Goal: Task Accomplishment & Management: Use online tool/utility

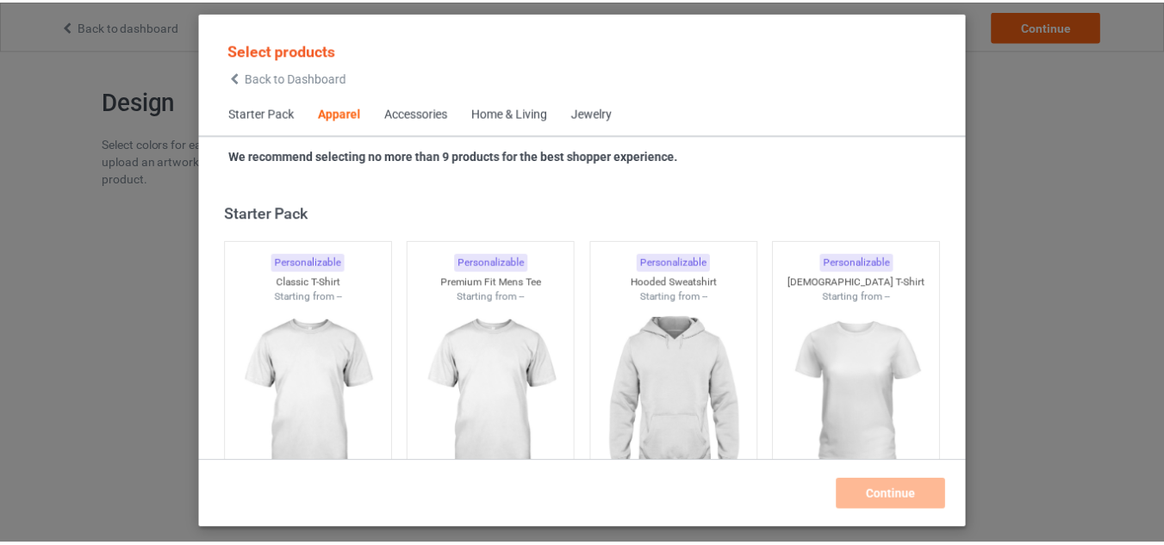
scroll to position [642, 0]
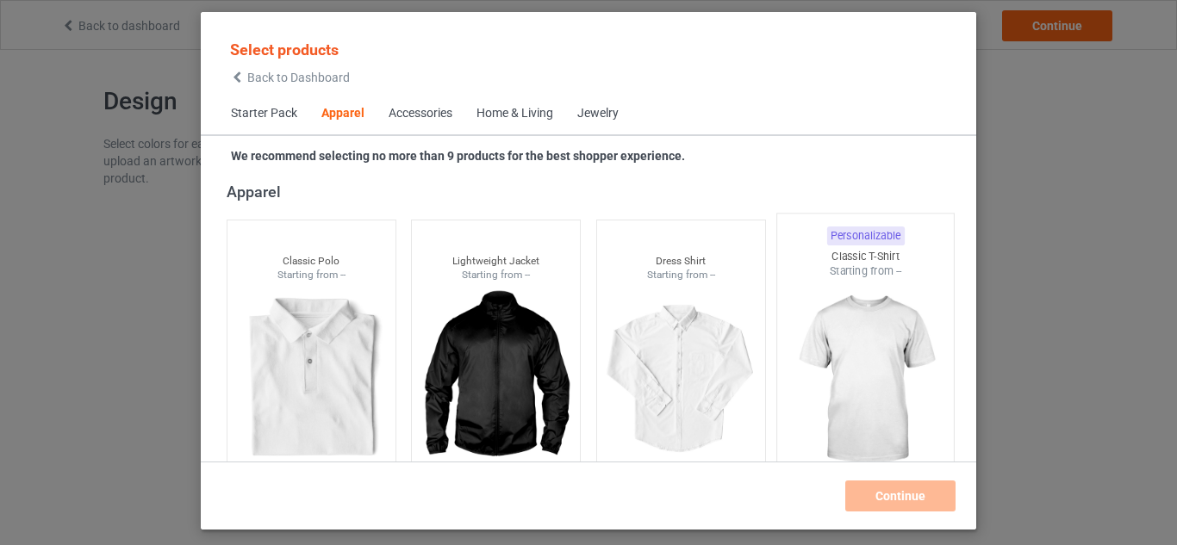
click at [809, 328] on img at bounding box center [866, 380] width 162 height 202
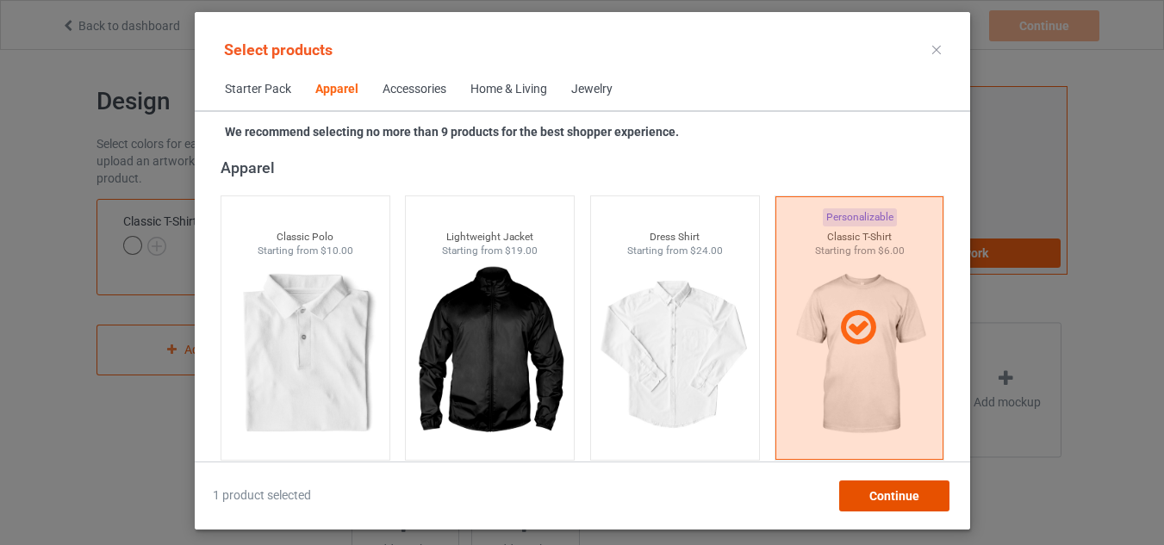
click at [924, 500] on div "Continue" at bounding box center [893, 496] width 110 height 31
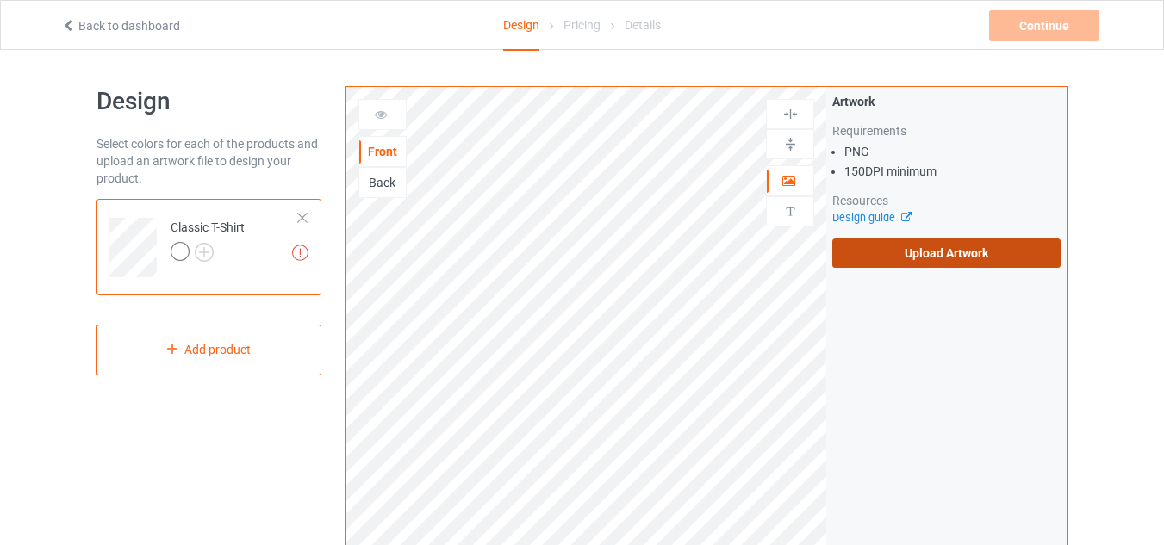
click at [886, 250] on label "Upload Artwork" at bounding box center [946, 253] width 228 height 29
click at [0, 0] on input "Upload Artwork" at bounding box center [0, 0] width 0 height 0
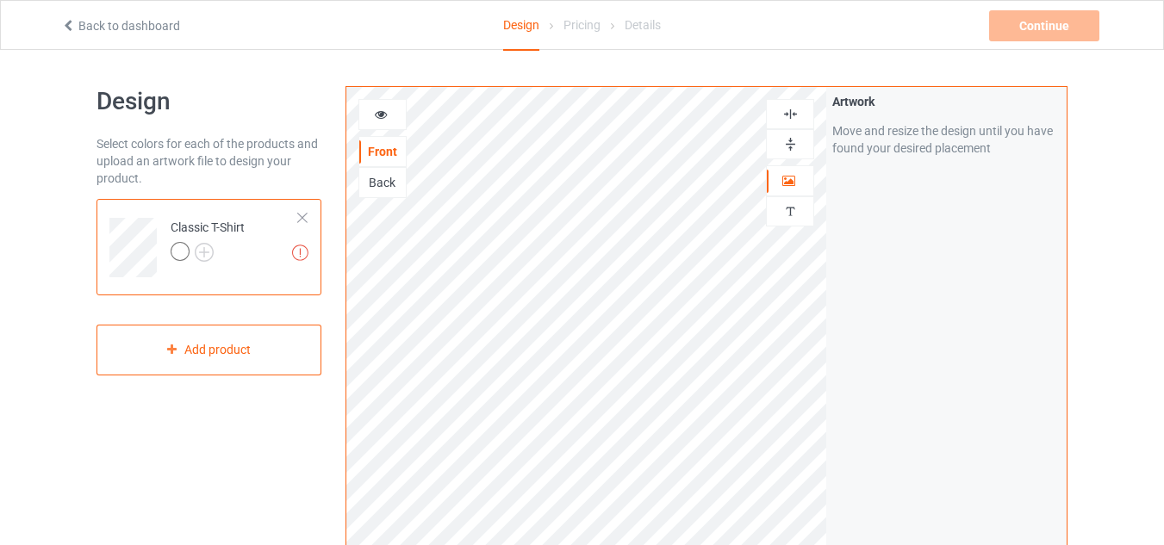
click at [385, 114] on icon at bounding box center [381, 112] width 15 height 12
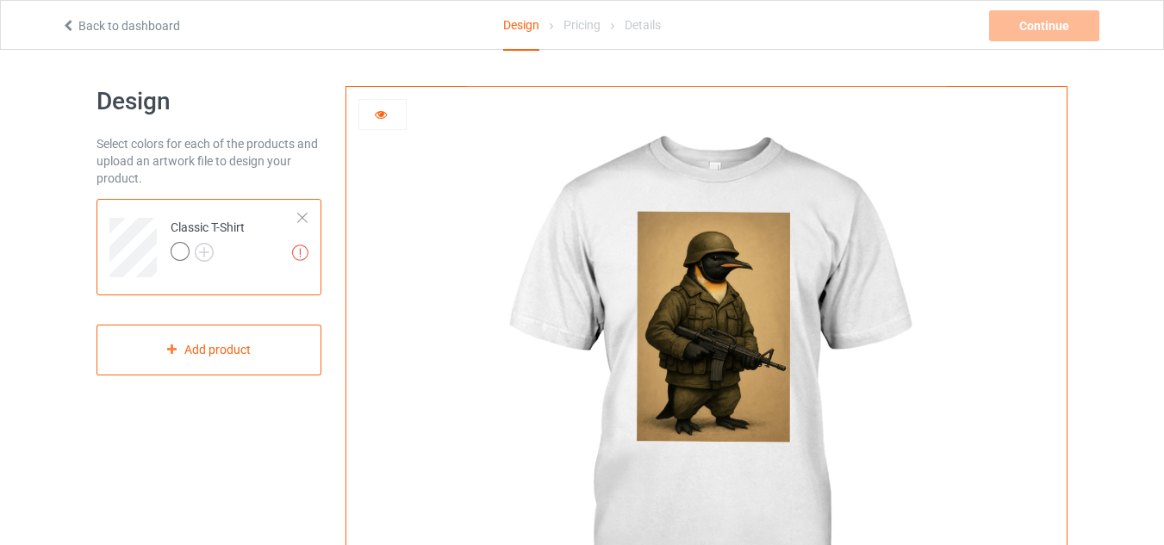
scroll to position [1, 0]
click at [739, 324] on img at bounding box center [706, 386] width 480 height 600
click at [385, 106] on icon at bounding box center [381, 111] width 15 height 12
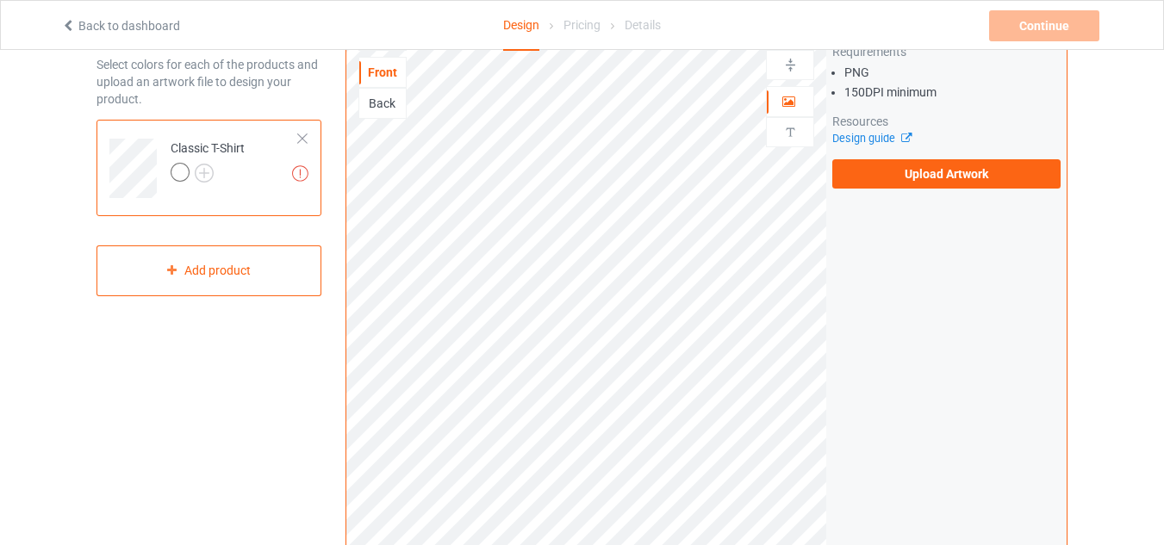
scroll to position [78, 0]
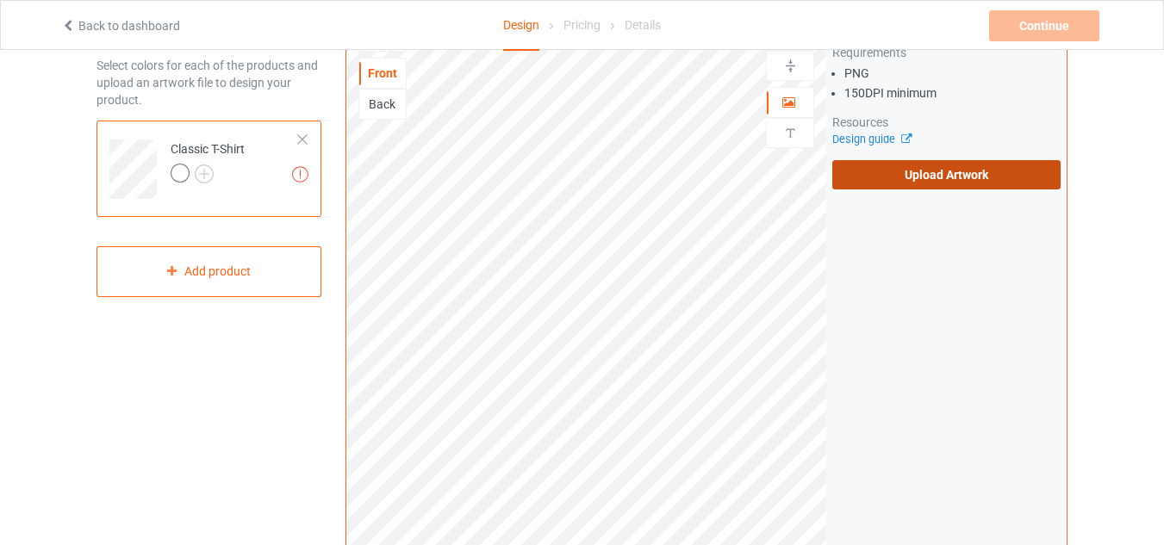
click at [923, 178] on label "Upload Artwork" at bounding box center [946, 174] width 228 height 29
click at [0, 0] on input "Upload Artwork" at bounding box center [0, 0] width 0 height 0
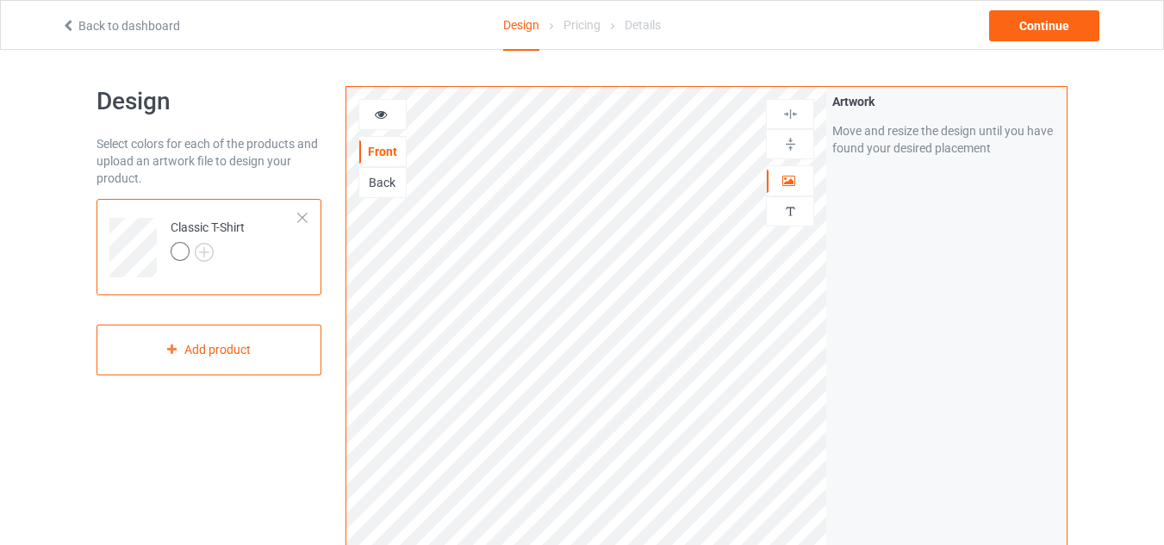
click at [392, 124] on div at bounding box center [382, 114] width 48 height 31
click at [391, 112] on div at bounding box center [382, 114] width 47 height 17
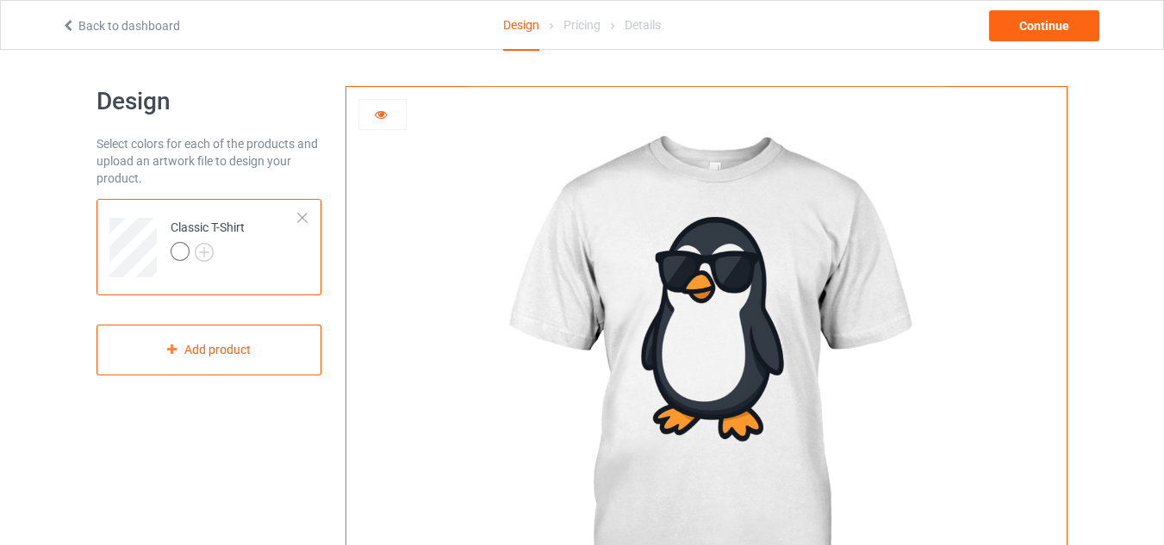
click at [362, 207] on div at bounding box center [706, 387] width 720 height 600
click at [388, 111] on icon at bounding box center [381, 112] width 15 height 12
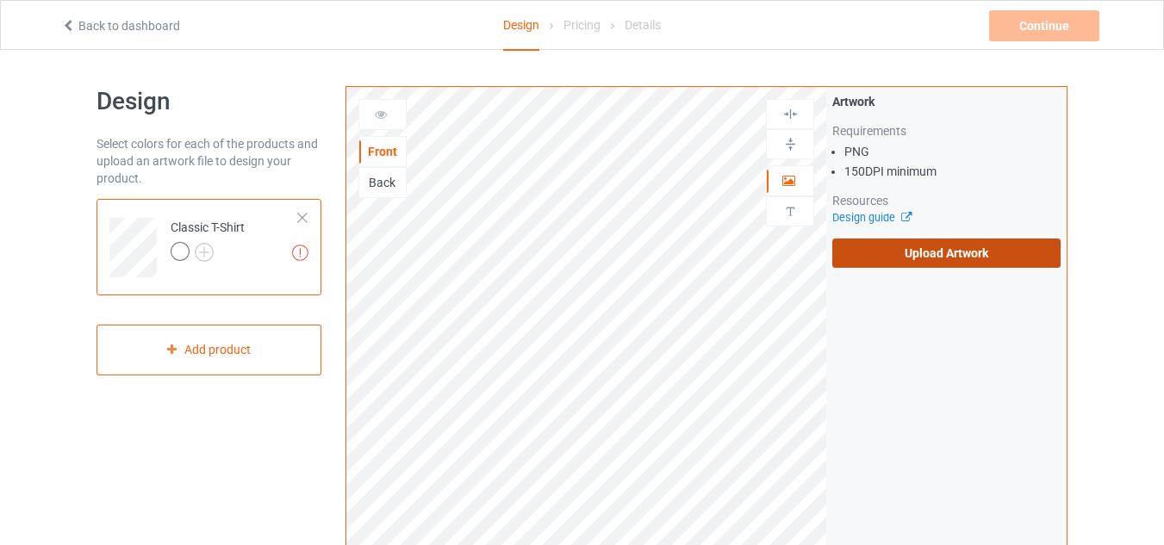
click at [871, 252] on label "Upload Artwork" at bounding box center [946, 253] width 228 height 29
click at [0, 0] on input "Upload Artwork" at bounding box center [0, 0] width 0 height 0
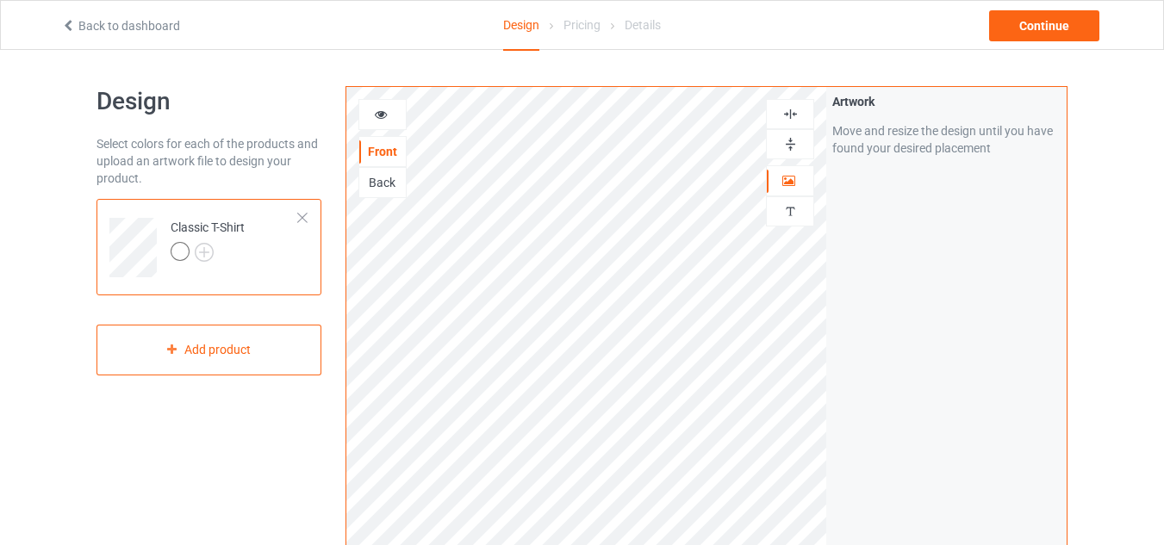
click at [390, 107] on div at bounding box center [382, 114] width 47 height 17
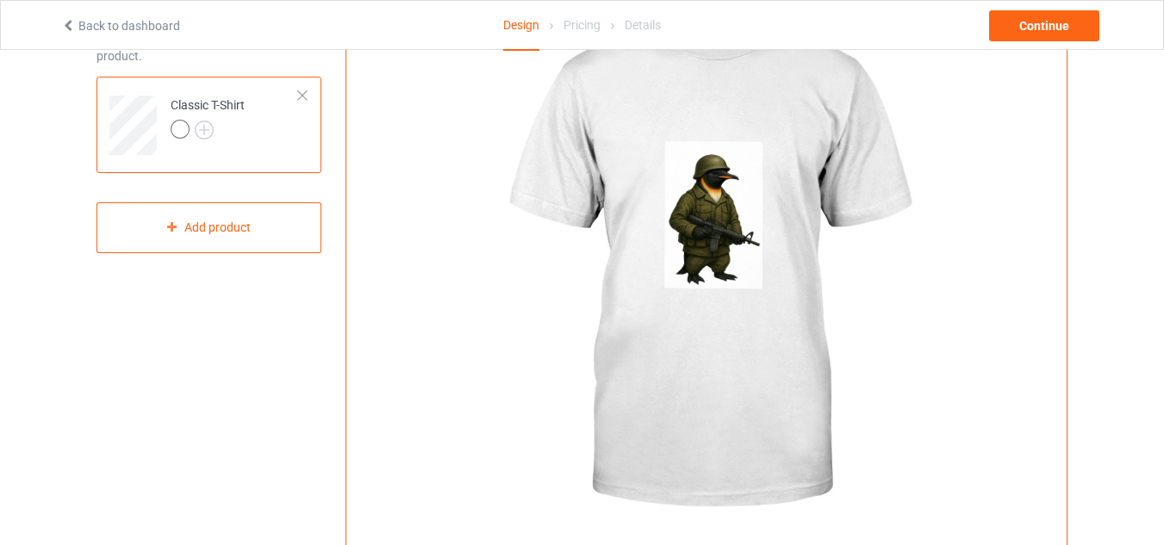
scroll to position [123, 0]
